Goal: Task Accomplishment & Management: Use online tool/utility

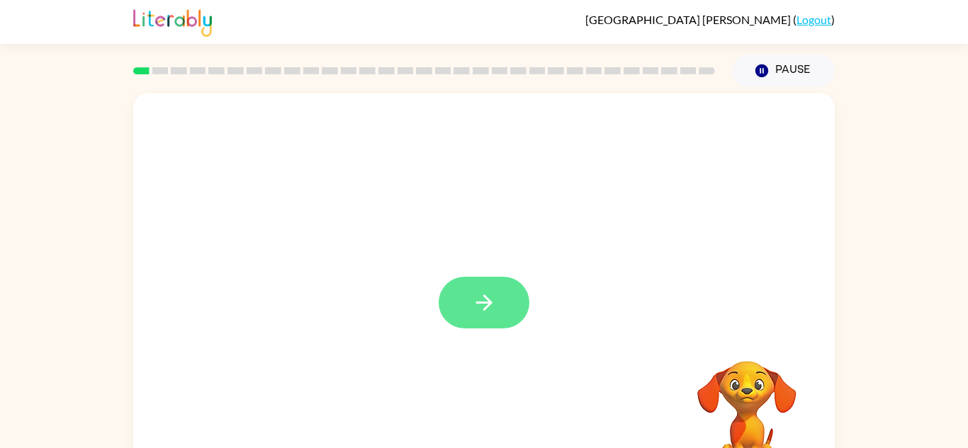
click at [490, 309] on icon "button" at bounding box center [484, 302] width 25 height 25
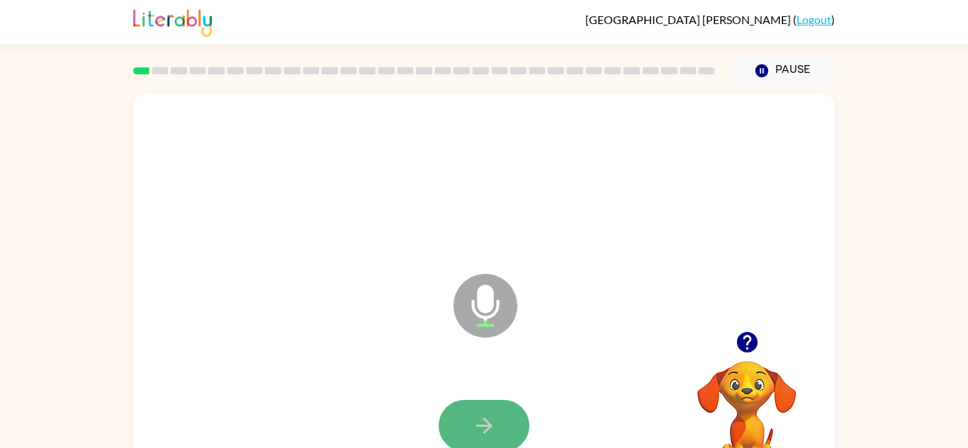
click at [472, 426] on icon "button" at bounding box center [484, 426] width 25 height 25
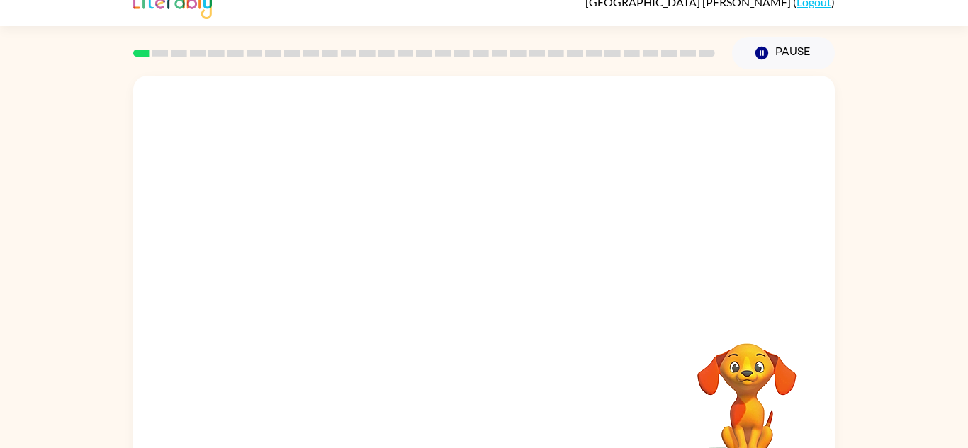
scroll to position [50, 0]
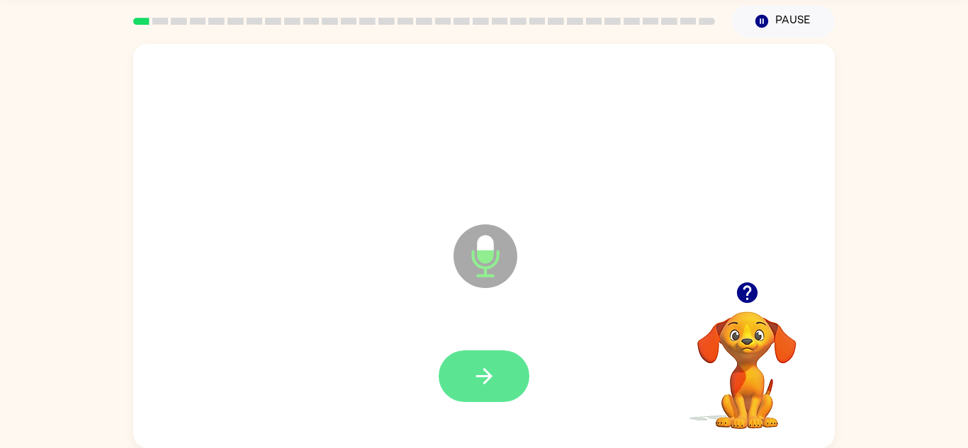
click at [479, 355] on button "button" at bounding box center [484, 377] width 91 height 52
click at [480, 357] on button "button" at bounding box center [484, 377] width 91 height 52
click at [490, 369] on icon "button" at bounding box center [484, 376] width 25 height 25
click at [492, 372] on icon "button" at bounding box center [484, 376] width 25 height 25
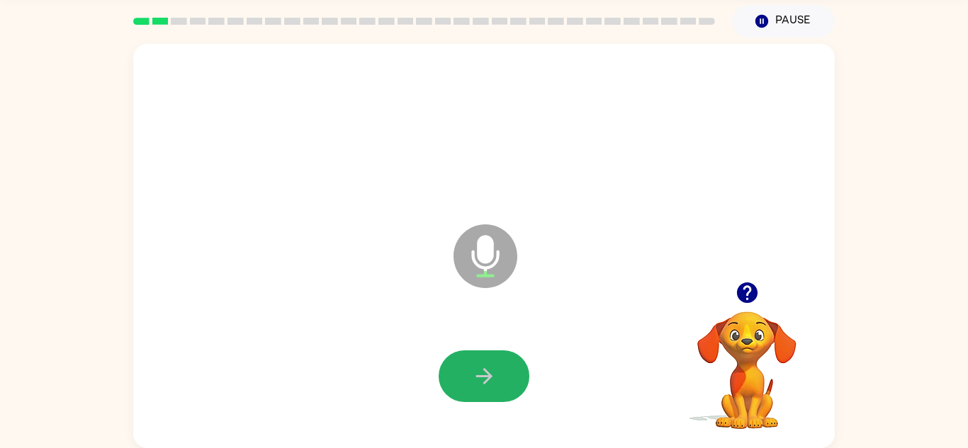
click at [492, 372] on icon "button" at bounding box center [484, 376] width 25 height 25
click at [492, 371] on icon "button" at bounding box center [484, 376] width 25 height 25
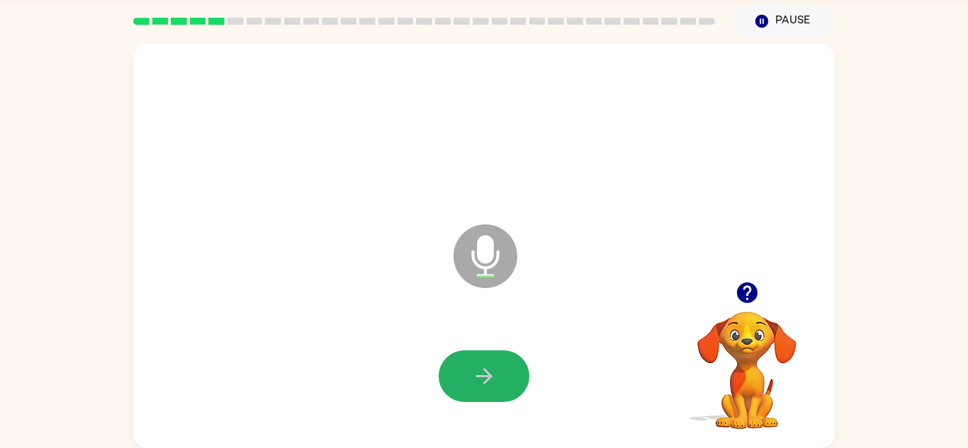
click at [492, 371] on icon "button" at bounding box center [484, 376] width 25 height 25
click at [492, 374] on icon "button" at bounding box center [484, 376] width 25 height 25
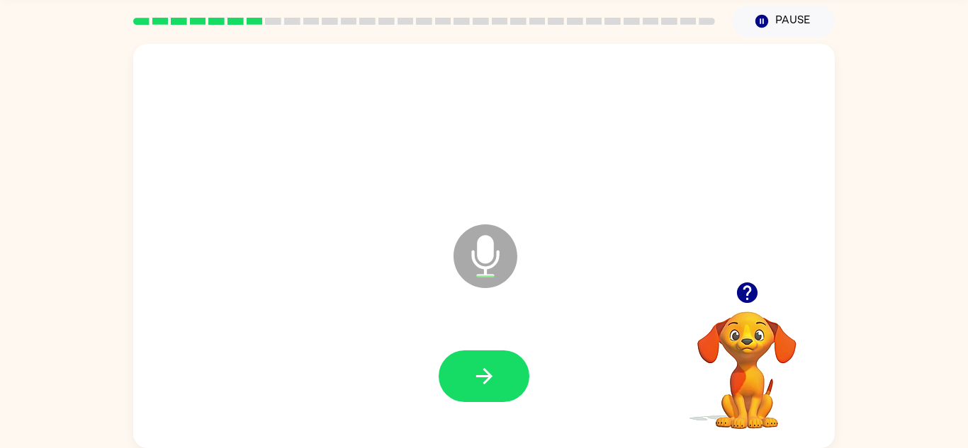
click at [741, 278] on button "button" at bounding box center [747, 293] width 36 height 36
click at [492, 376] on icon "button" at bounding box center [484, 376] width 25 height 25
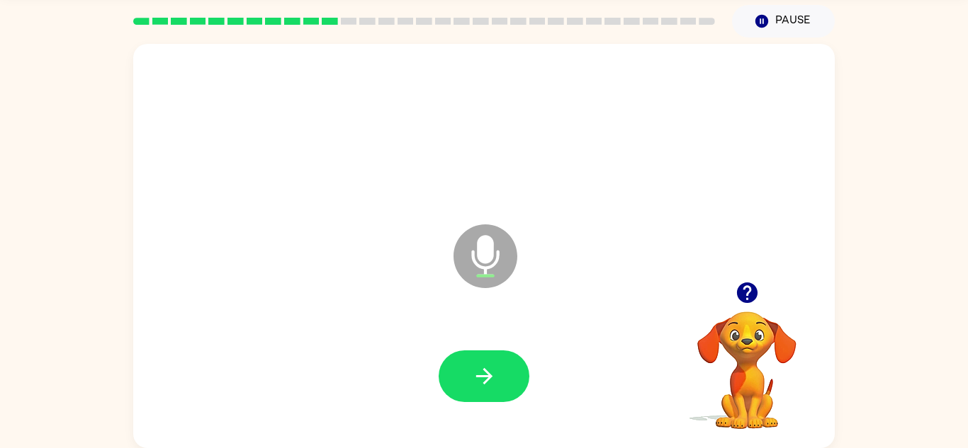
click at [745, 289] on icon "button" at bounding box center [746, 293] width 21 height 21
click at [495, 362] on button "button" at bounding box center [484, 377] width 91 height 52
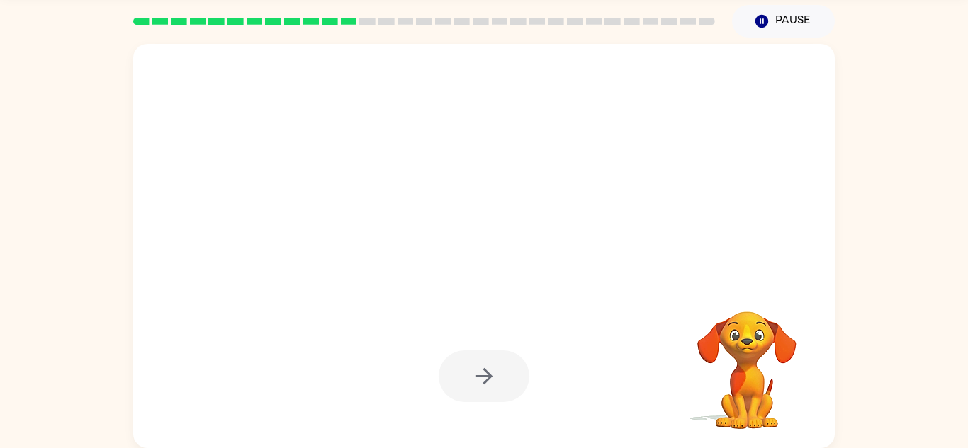
click at [495, 362] on div at bounding box center [484, 377] width 91 height 52
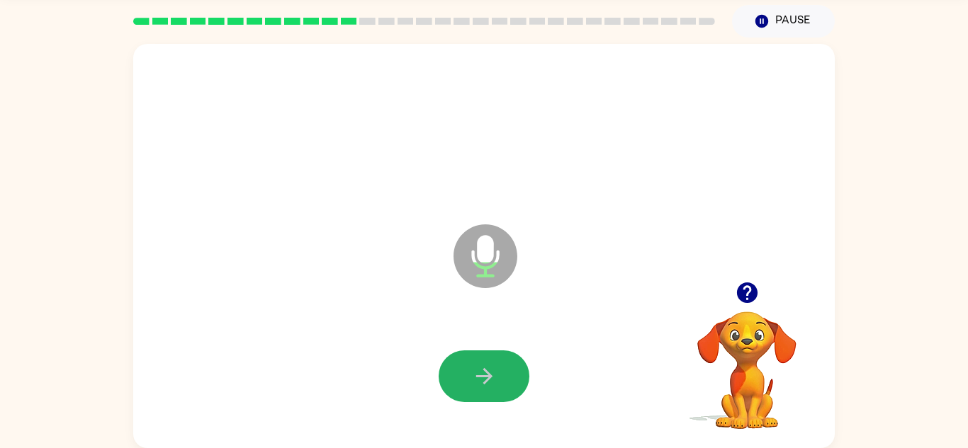
click at [495, 362] on button "button" at bounding box center [484, 377] width 91 height 52
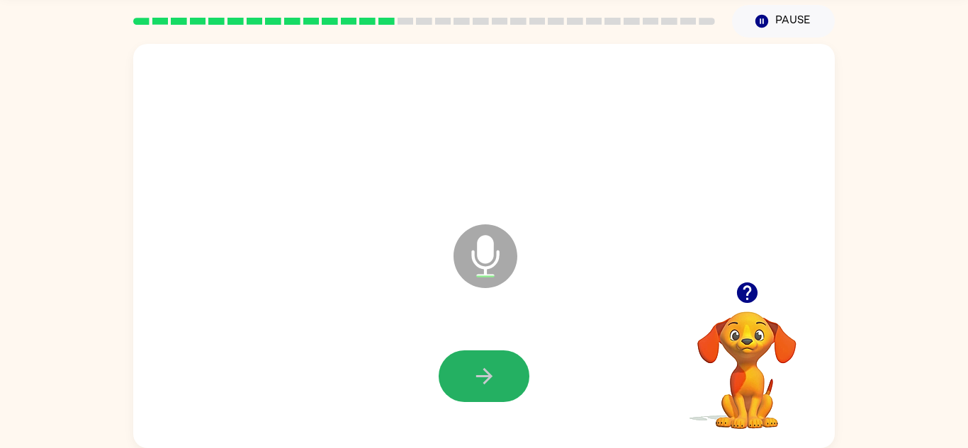
click at [495, 362] on button "button" at bounding box center [484, 377] width 91 height 52
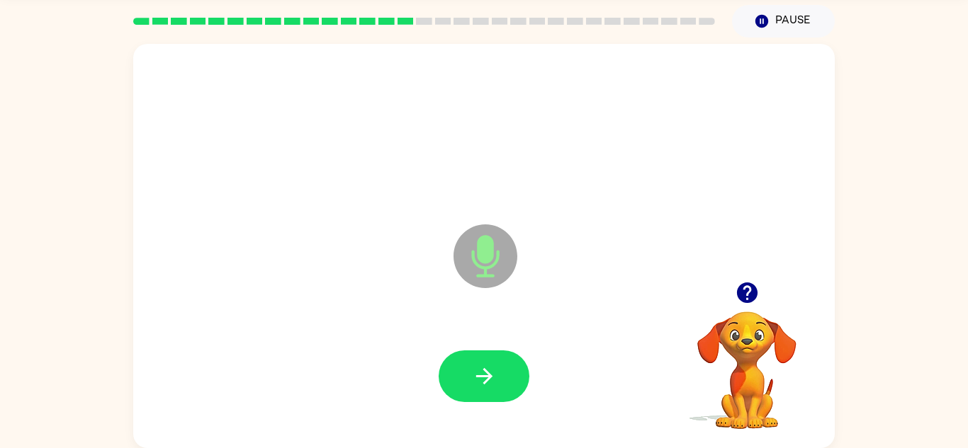
click at [495, 362] on button "button" at bounding box center [484, 377] width 91 height 52
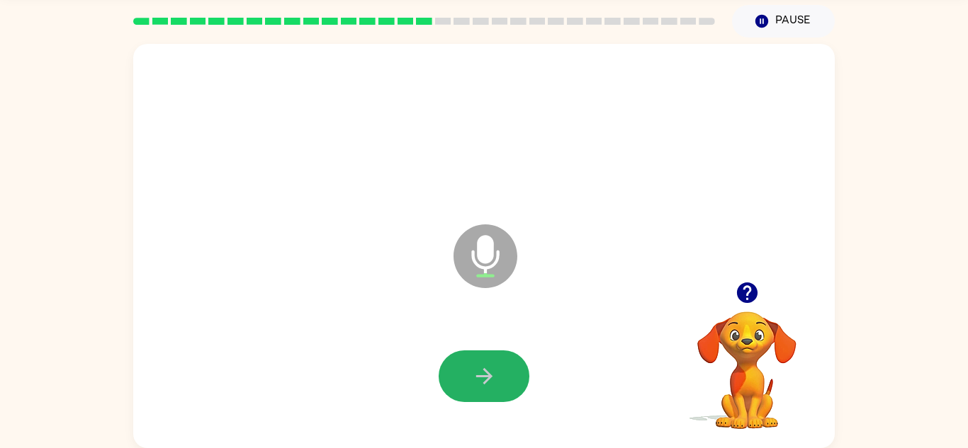
click at [495, 362] on button "button" at bounding box center [484, 377] width 91 height 52
click at [493, 366] on icon "button" at bounding box center [484, 376] width 25 height 25
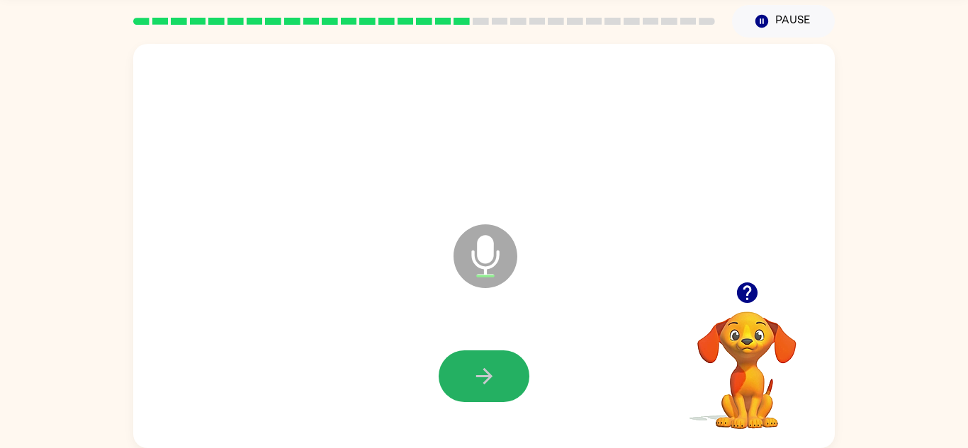
click at [493, 366] on icon "button" at bounding box center [484, 376] width 25 height 25
click at [747, 287] on icon "button" at bounding box center [747, 293] width 25 height 25
click at [504, 371] on button "button" at bounding box center [484, 377] width 91 height 52
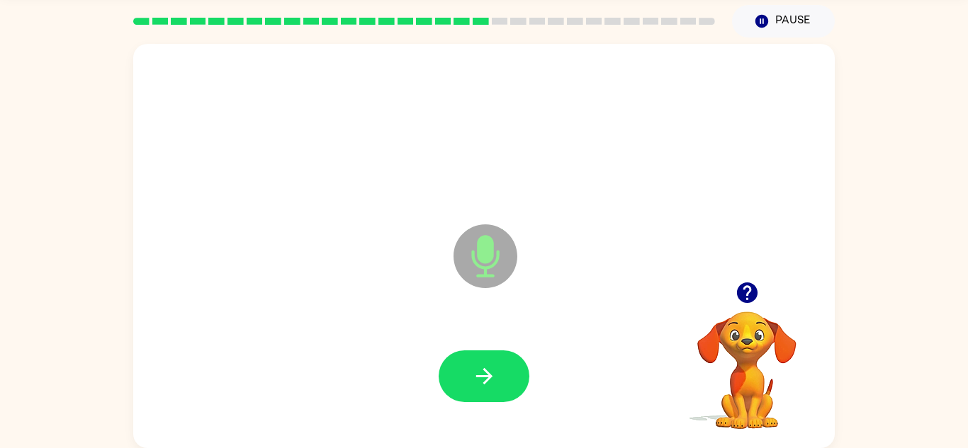
click at [504, 371] on button "button" at bounding box center [484, 377] width 91 height 52
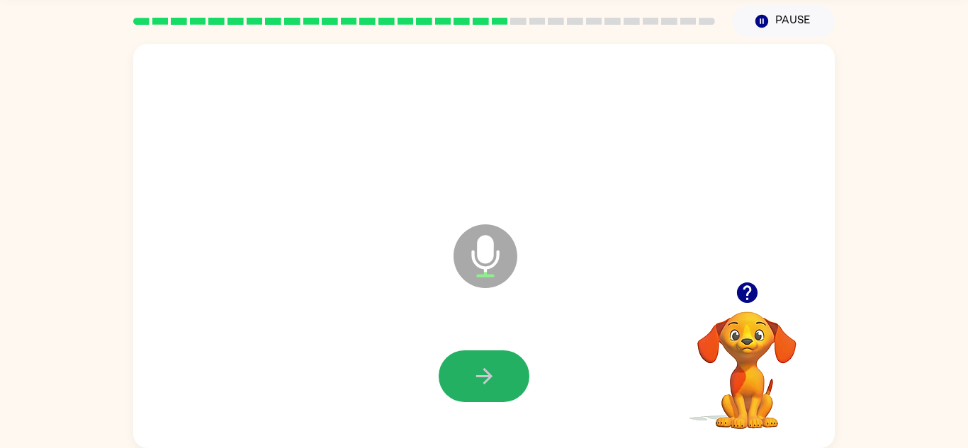
click at [504, 371] on button "button" at bounding box center [484, 377] width 91 height 52
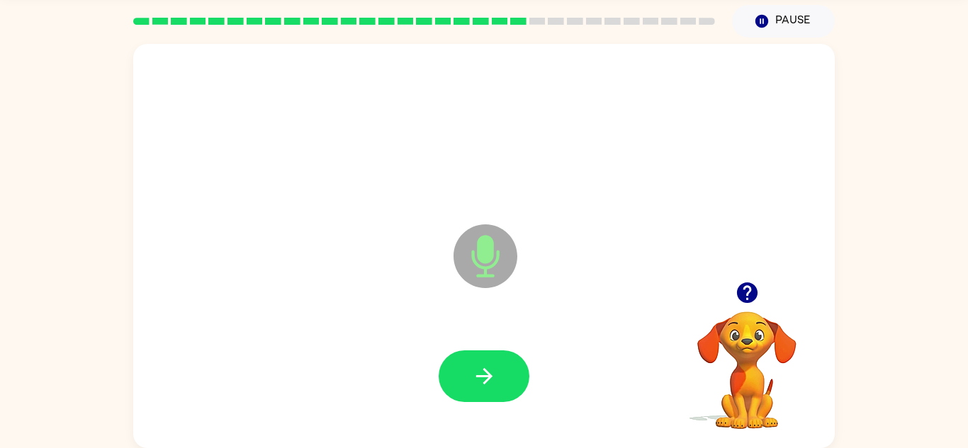
click at [504, 371] on button "button" at bounding box center [484, 377] width 91 height 52
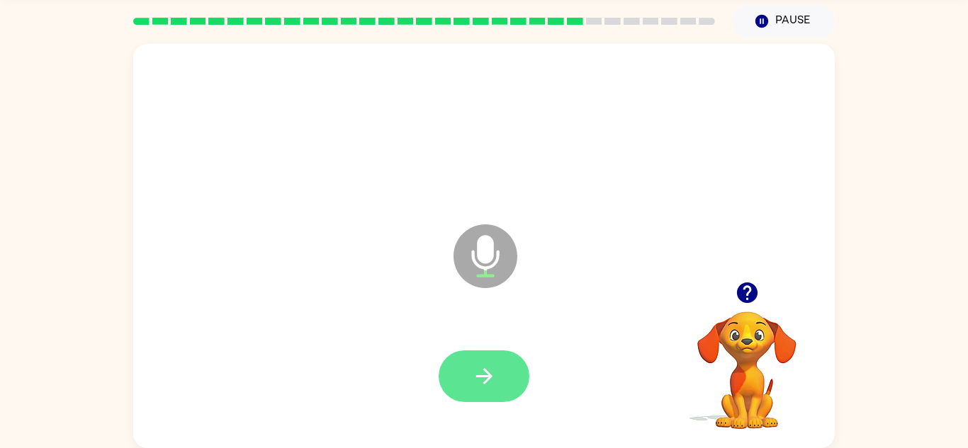
click at [504, 371] on button "button" at bounding box center [484, 377] width 91 height 52
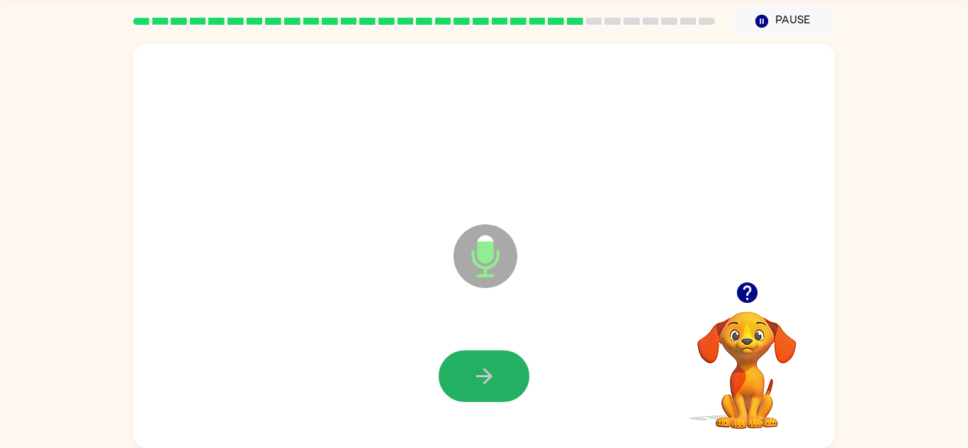
click at [504, 371] on button "button" at bounding box center [484, 377] width 91 height 52
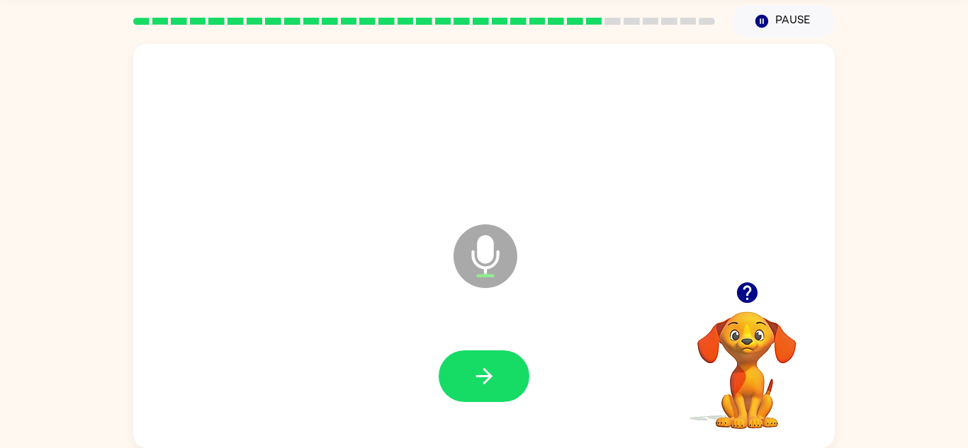
click at [504, 371] on button "button" at bounding box center [484, 377] width 91 height 52
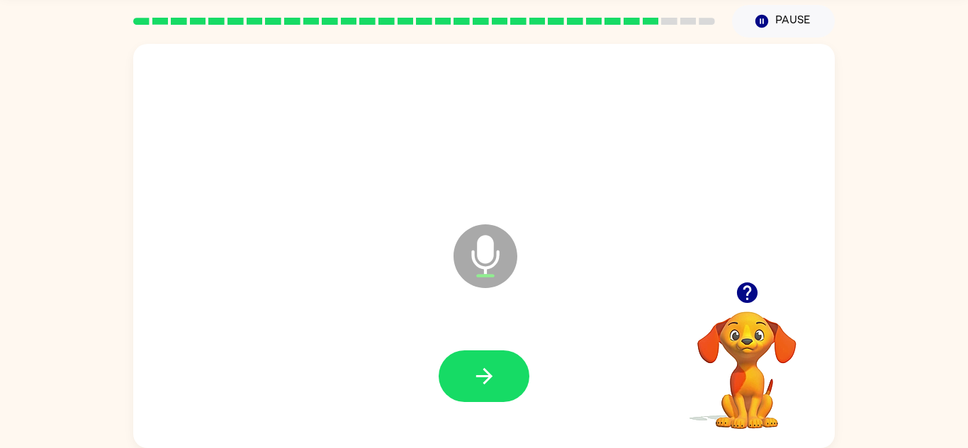
click at [504, 371] on button "button" at bounding box center [484, 377] width 91 height 52
click at [498, 352] on button "button" at bounding box center [484, 377] width 91 height 52
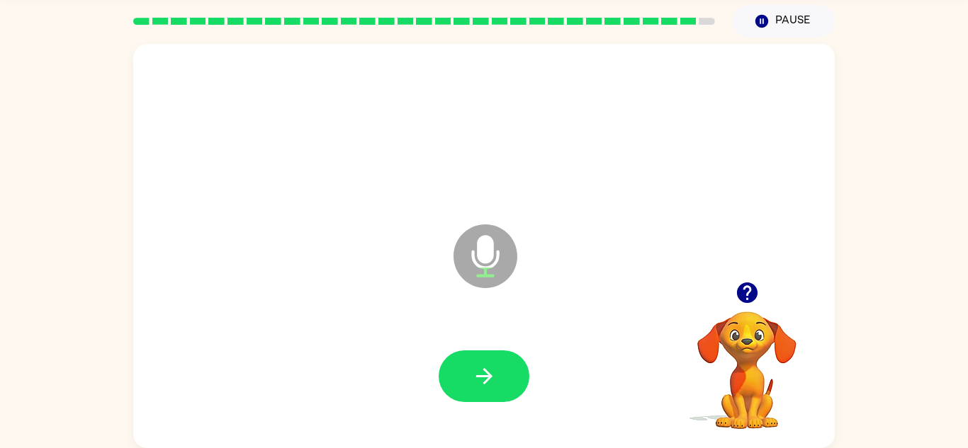
click at [498, 352] on button "button" at bounding box center [484, 377] width 91 height 52
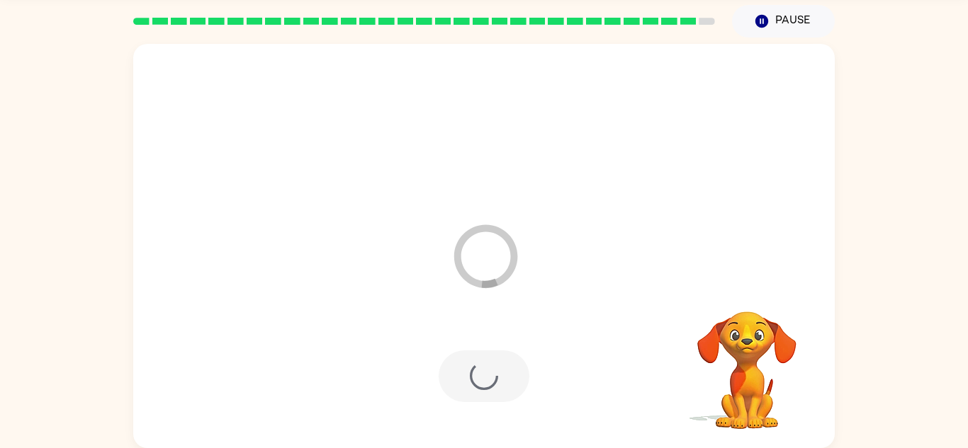
scroll to position [24, 0]
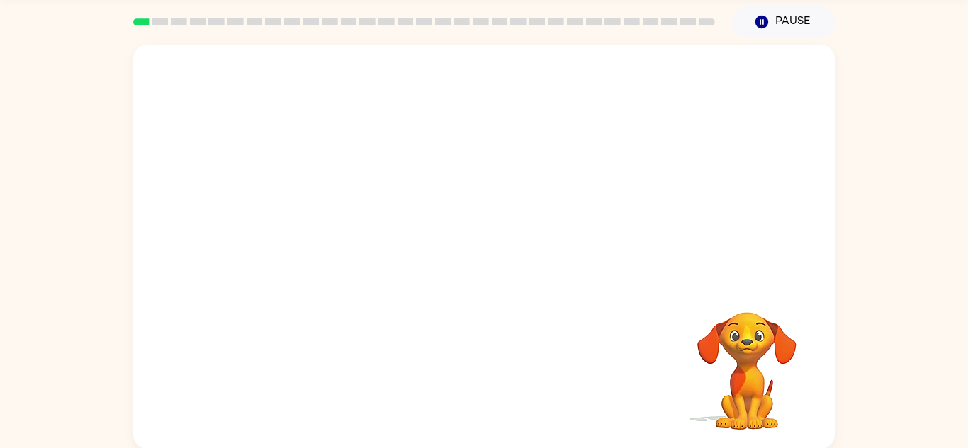
scroll to position [48, 0]
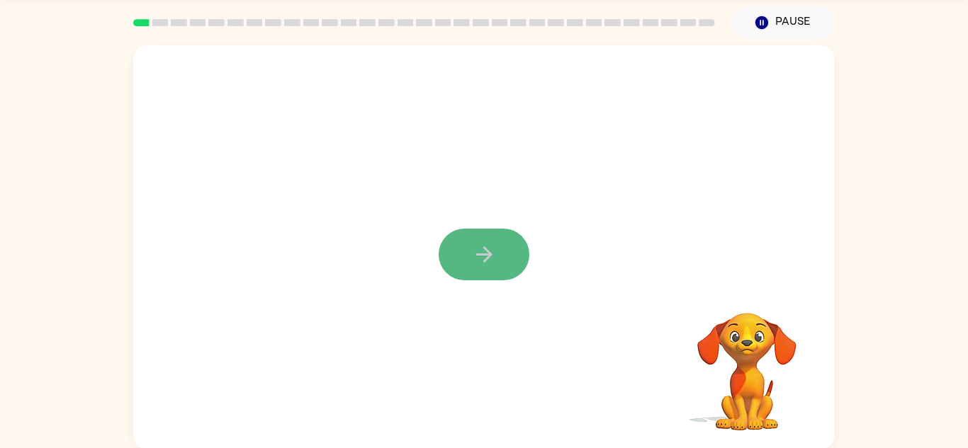
click at [499, 244] on button "button" at bounding box center [484, 255] width 91 height 52
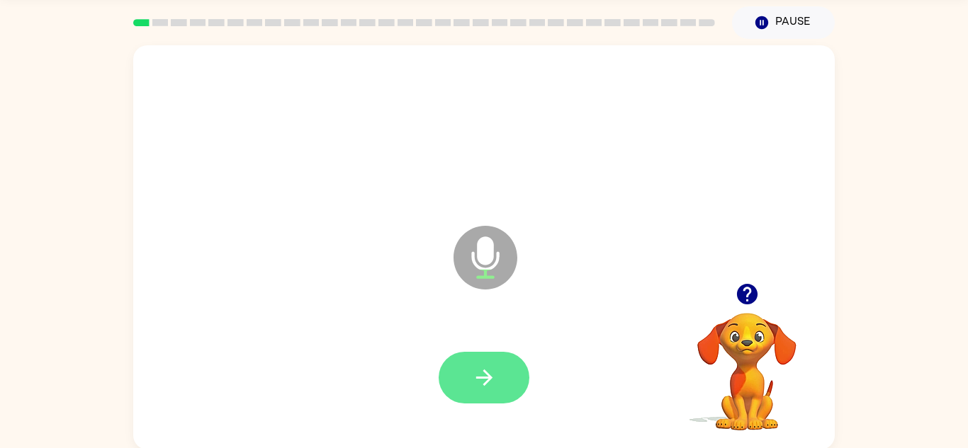
click at [485, 385] on icon "button" at bounding box center [484, 378] width 25 height 25
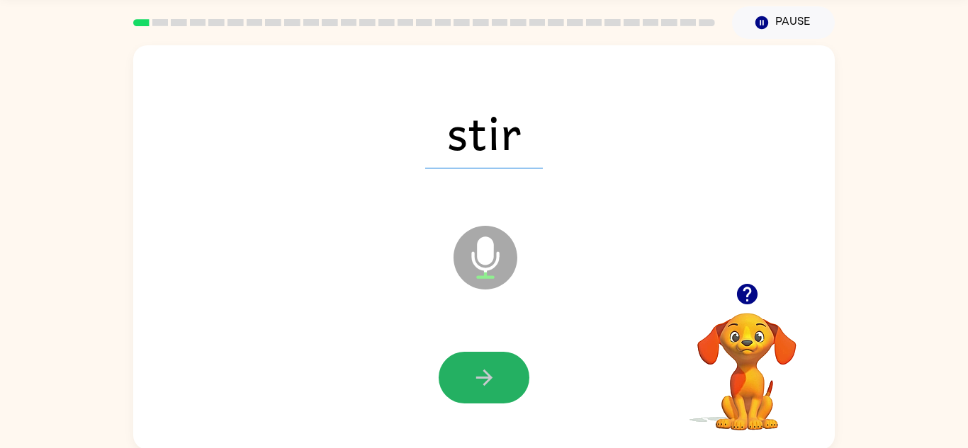
click at [485, 385] on icon "button" at bounding box center [484, 378] width 25 height 25
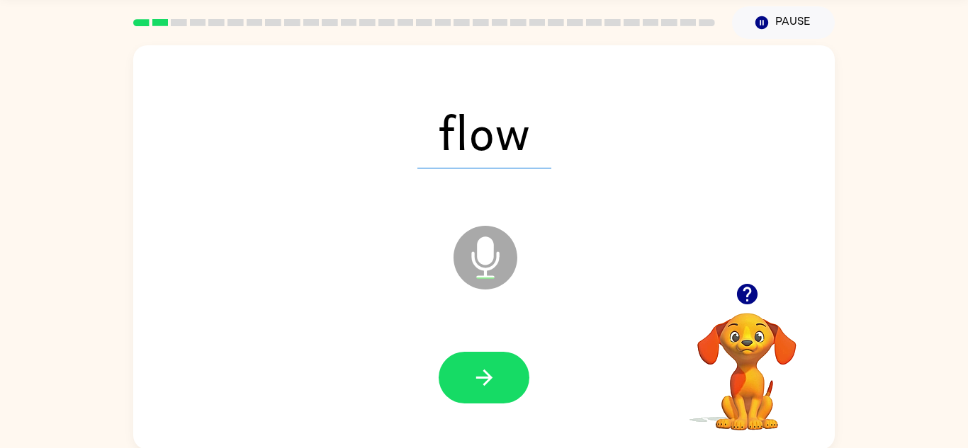
click at [485, 385] on icon "button" at bounding box center [484, 378] width 25 height 25
click at [509, 337] on div at bounding box center [483, 378] width 673 height 116
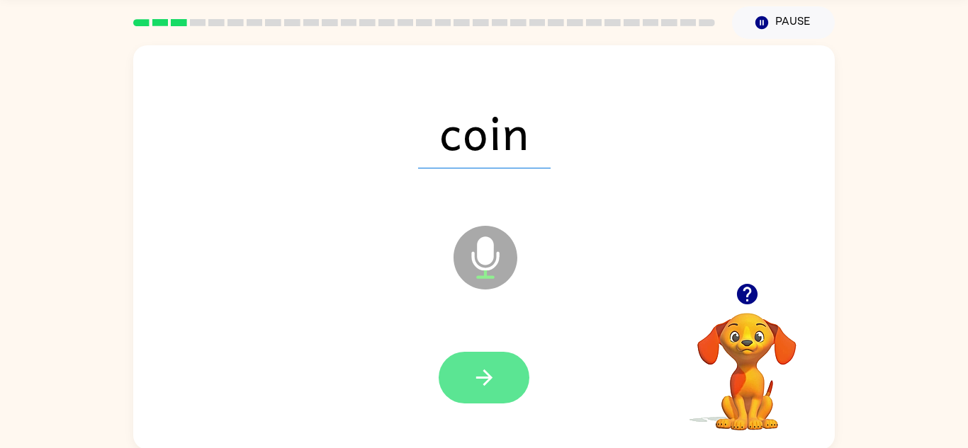
click at [485, 395] on button "button" at bounding box center [484, 378] width 91 height 52
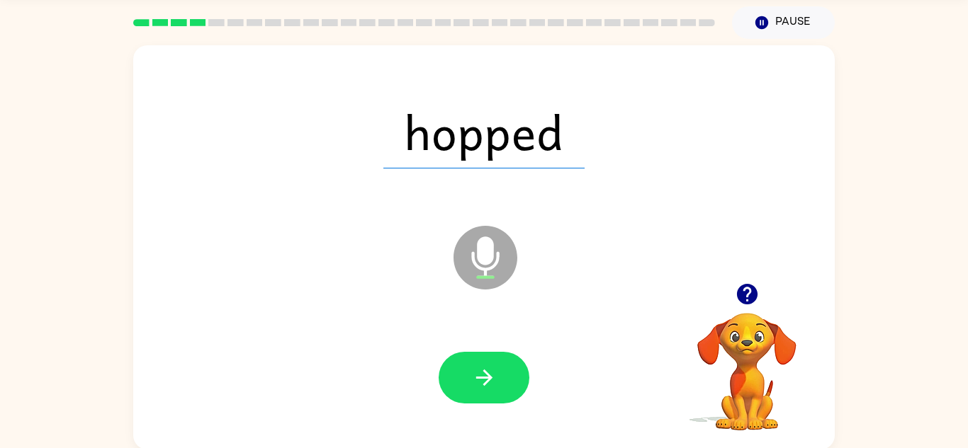
scroll to position [50, 0]
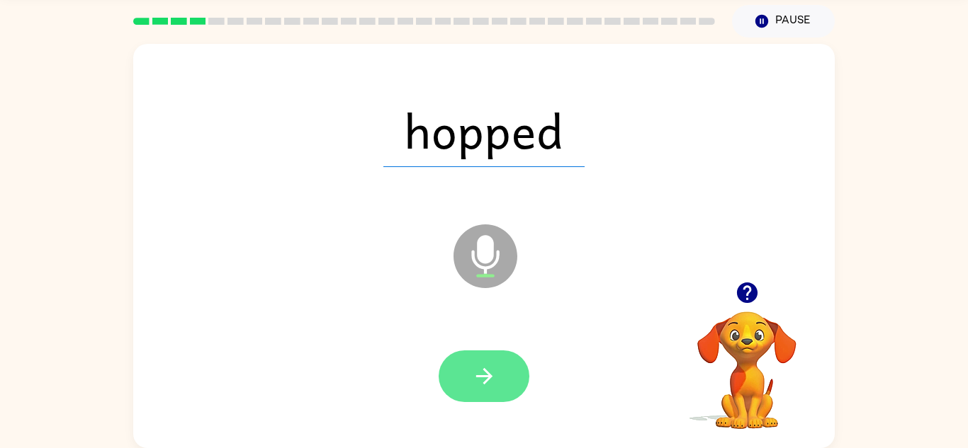
click at [509, 366] on button "button" at bounding box center [484, 377] width 91 height 52
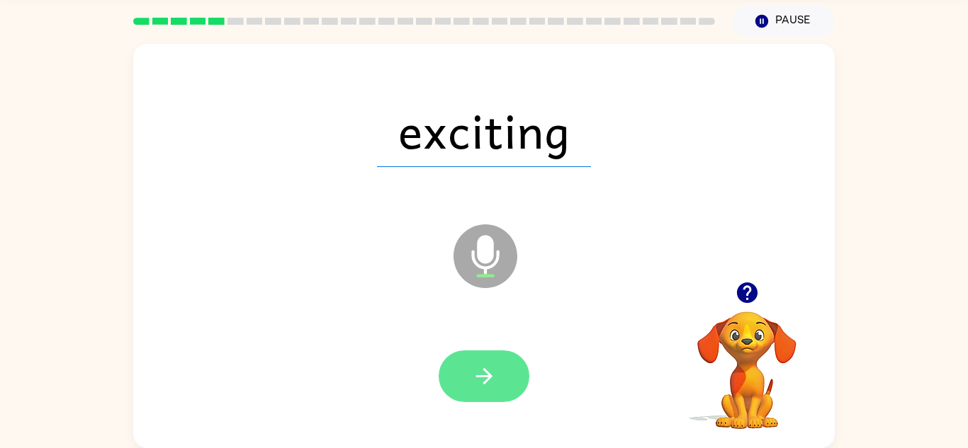
click at [500, 375] on button "button" at bounding box center [484, 377] width 91 height 52
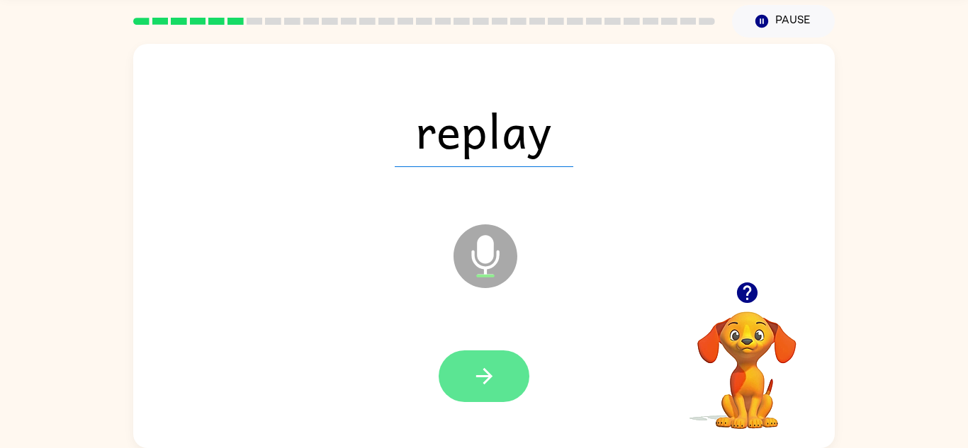
click at [490, 387] on icon "button" at bounding box center [484, 376] width 25 height 25
click at [488, 385] on icon "button" at bounding box center [484, 376] width 25 height 25
click at [479, 390] on button "button" at bounding box center [484, 377] width 91 height 52
click at [474, 384] on icon "button" at bounding box center [484, 376] width 25 height 25
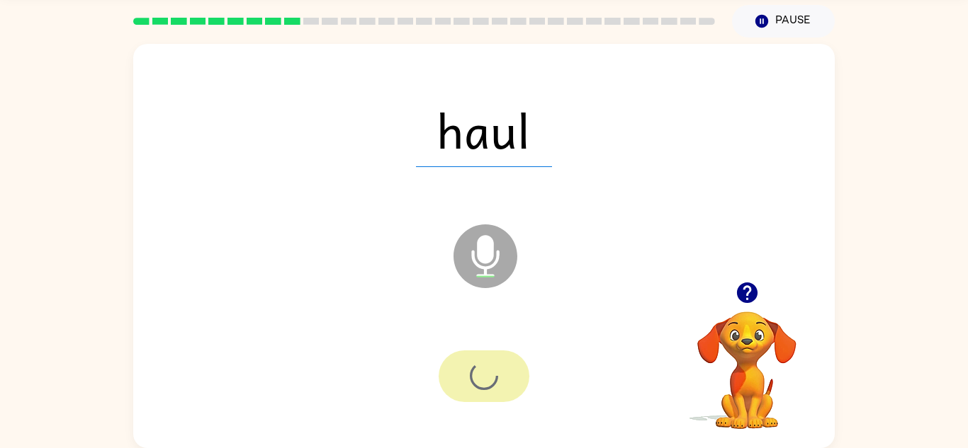
click at [480, 375] on div at bounding box center [484, 377] width 91 height 52
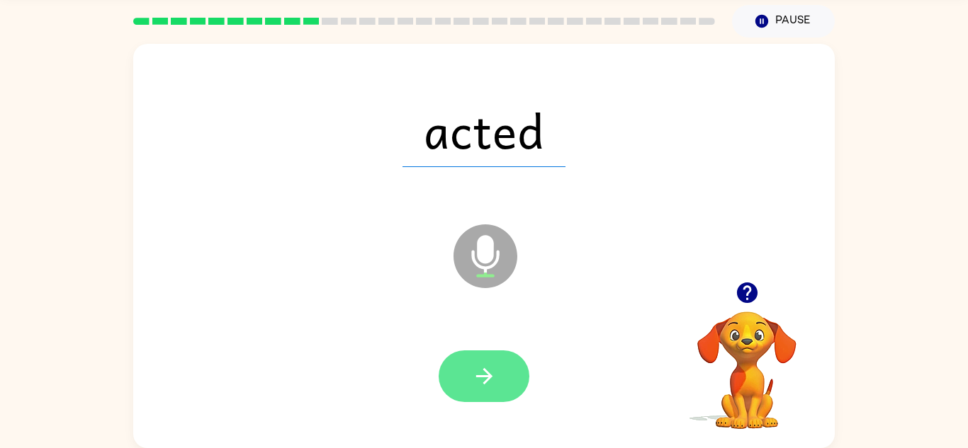
click at [507, 388] on button "button" at bounding box center [484, 377] width 91 height 52
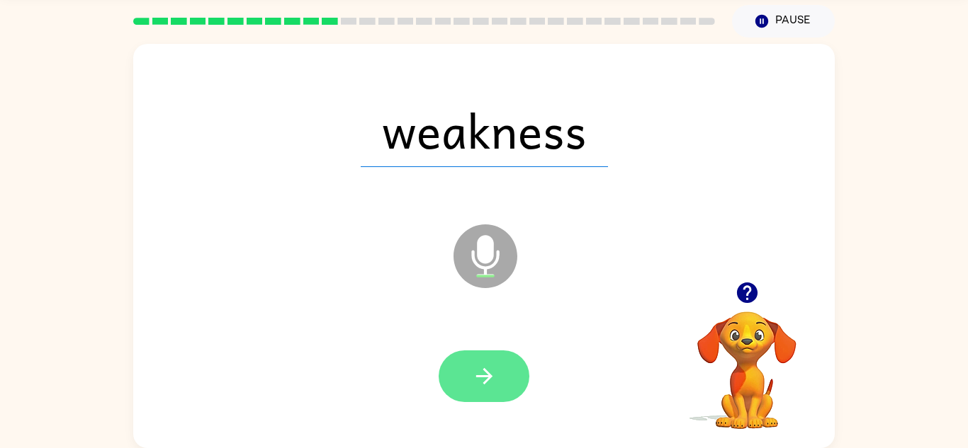
click at [491, 378] on icon "button" at bounding box center [483, 376] width 16 height 16
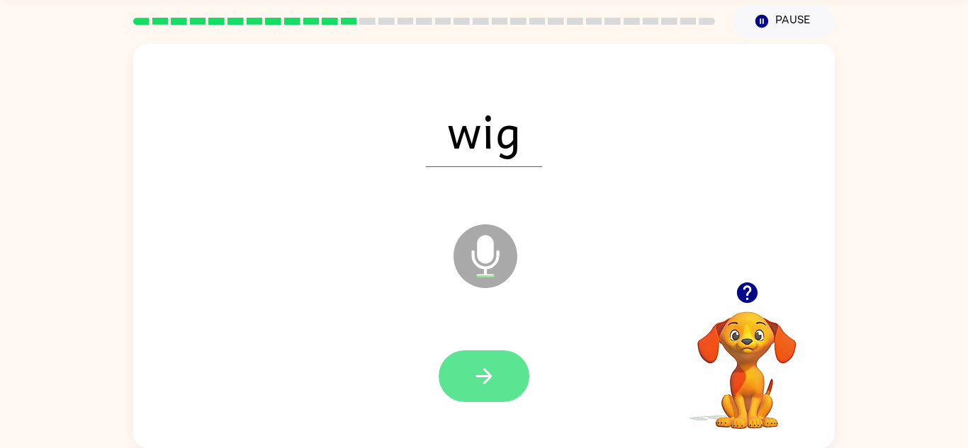
click at [482, 360] on button "button" at bounding box center [484, 377] width 91 height 52
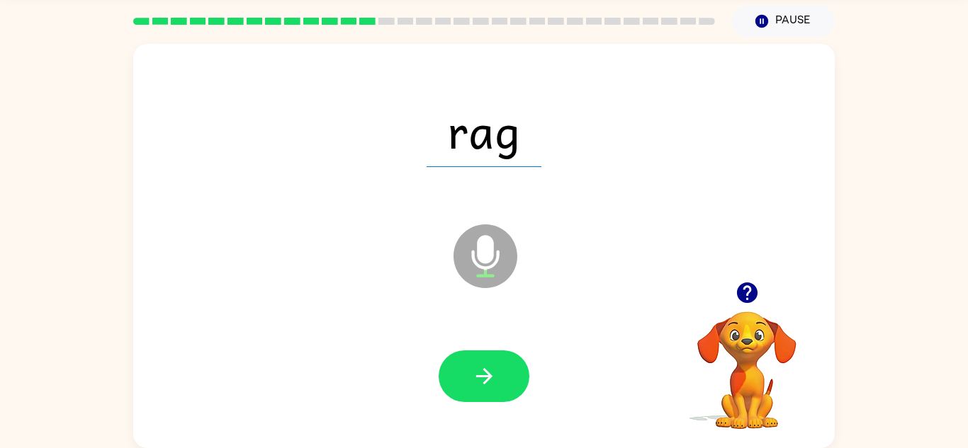
click at [507, 154] on span "rag" at bounding box center [484, 131] width 115 height 74
click at [509, 390] on button "button" at bounding box center [484, 377] width 91 height 52
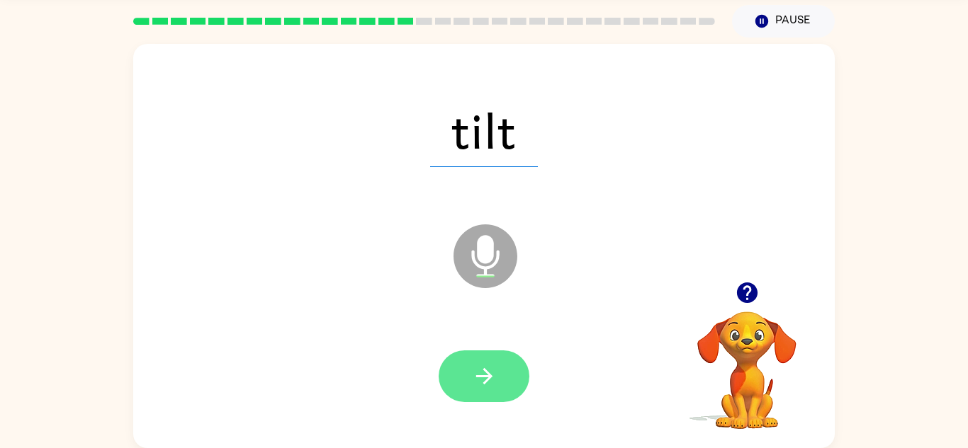
click at [487, 373] on icon "button" at bounding box center [483, 376] width 16 height 16
click at [502, 380] on button "button" at bounding box center [484, 377] width 91 height 52
click at [490, 368] on icon "button" at bounding box center [484, 376] width 25 height 25
click at [478, 378] on icon "button" at bounding box center [484, 376] width 25 height 25
click at [480, 378] on icon "button" at bounding box center [484, 376] width 25 height 25
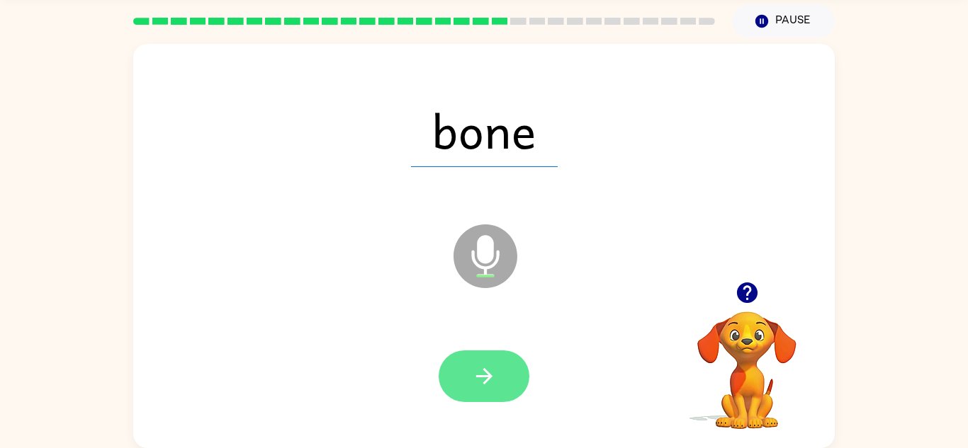
click at [478, 382] on icon "button" at bounding box center [484, 376] width 25 height 25
click at [488, 386] on icon "button" at bounding box center [484, 376] width 25 height 25
click at [441, 387] on button "button" at bounding box center [484, 377] width 91 height 52
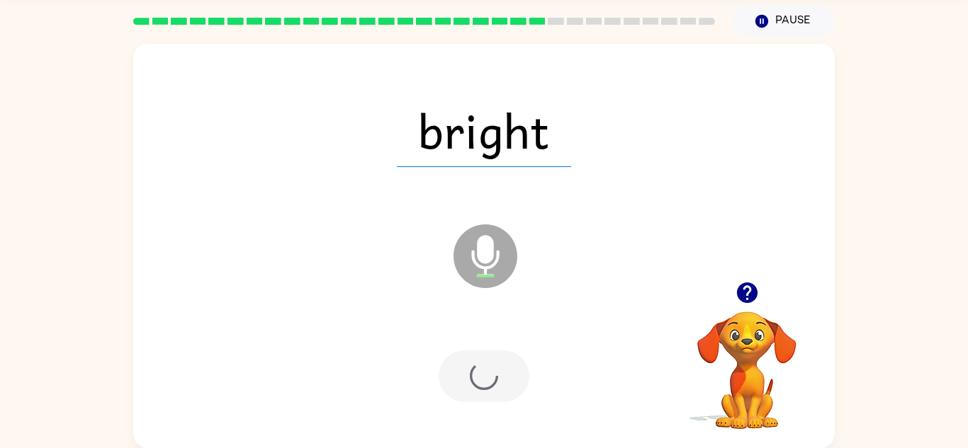
click at [487, 344] on div at bounding box center [483, 377] width 673 height 116
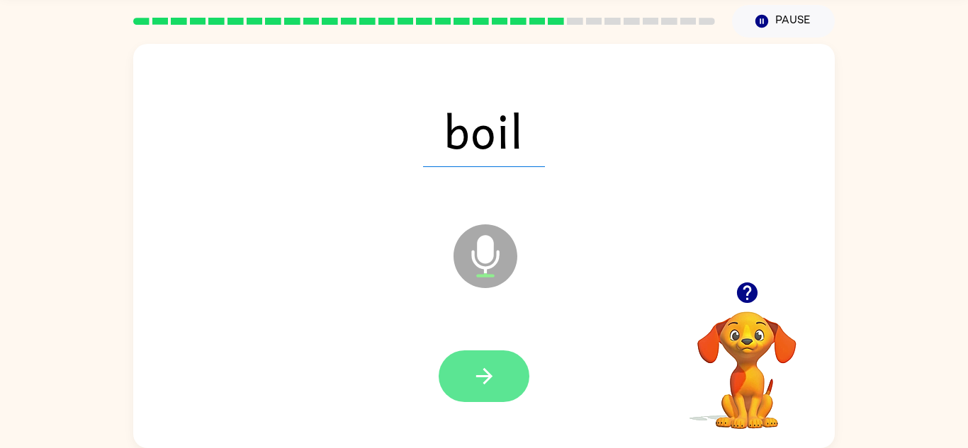
click at [509, 369] on button "button" at bounding box center [484, 377] width 91 height 52
click at [500, 371] on button "button" at bounding box center [484, 377] width 91 height 52
click at [470, 388] on button "button" at bounding box center [484, 377] width 91 height 52
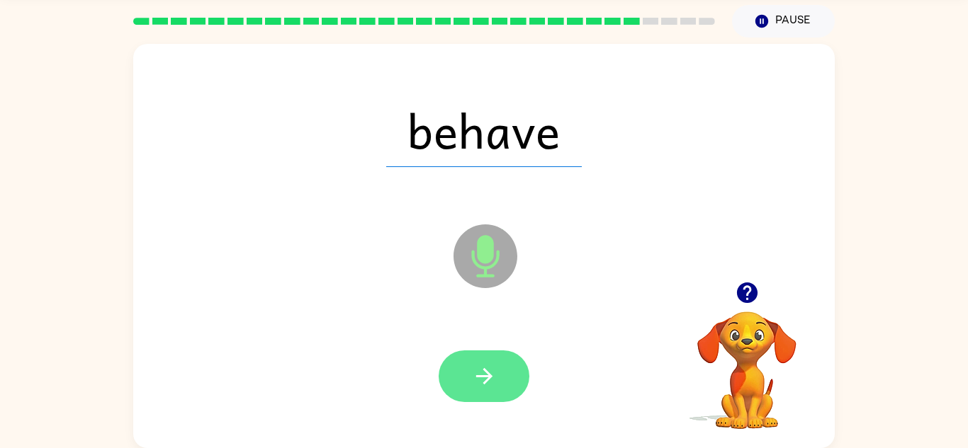
click at [484, 376] on icon "button" at bounding box center [483, 376] width 16 height 16
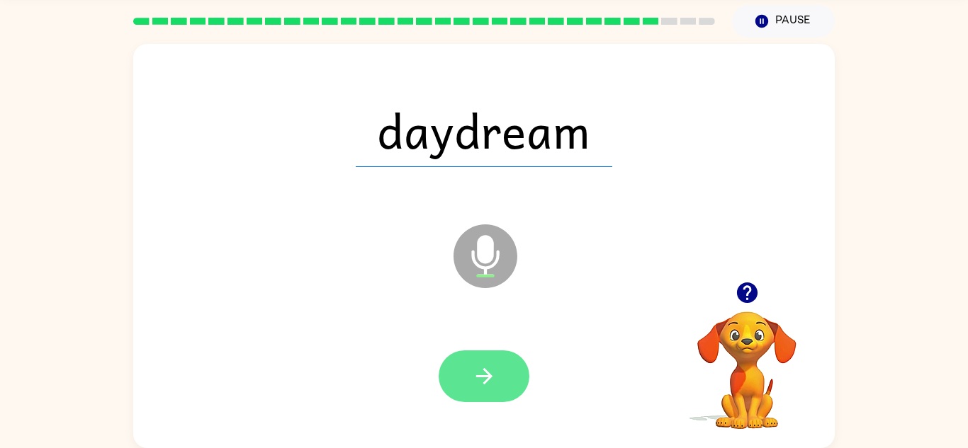
click at [516, 369] on button "button" at bounding box center [484, 377] width 91 height 52
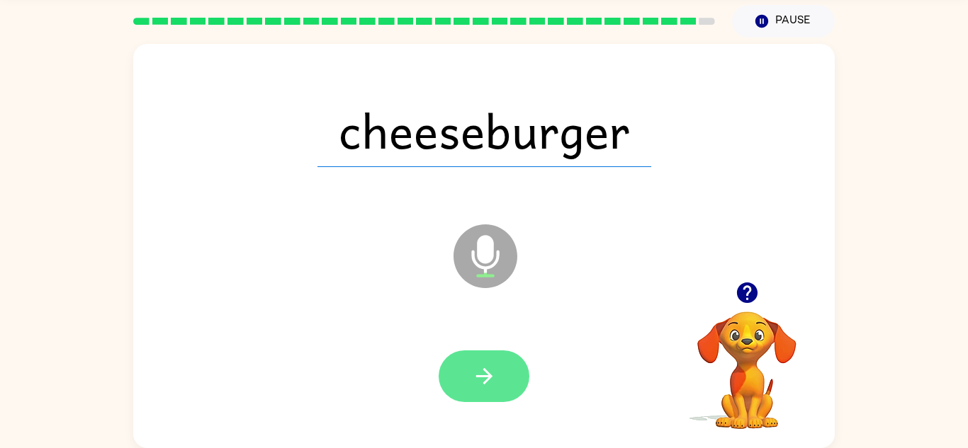
click at [494, 371] on icon "button" at bounding box center [484, 376] width 25 height 25
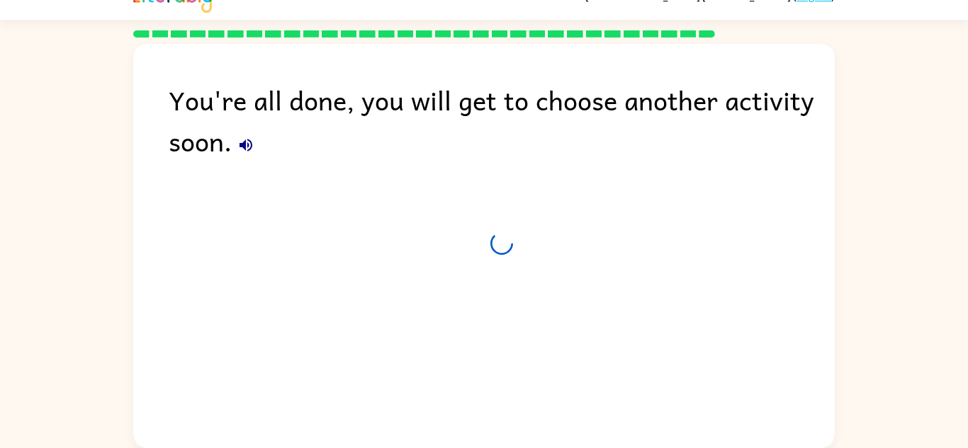
scroll to position [24, 0]
